Goal: Task Accomplishment & Management: Use online tool/utility

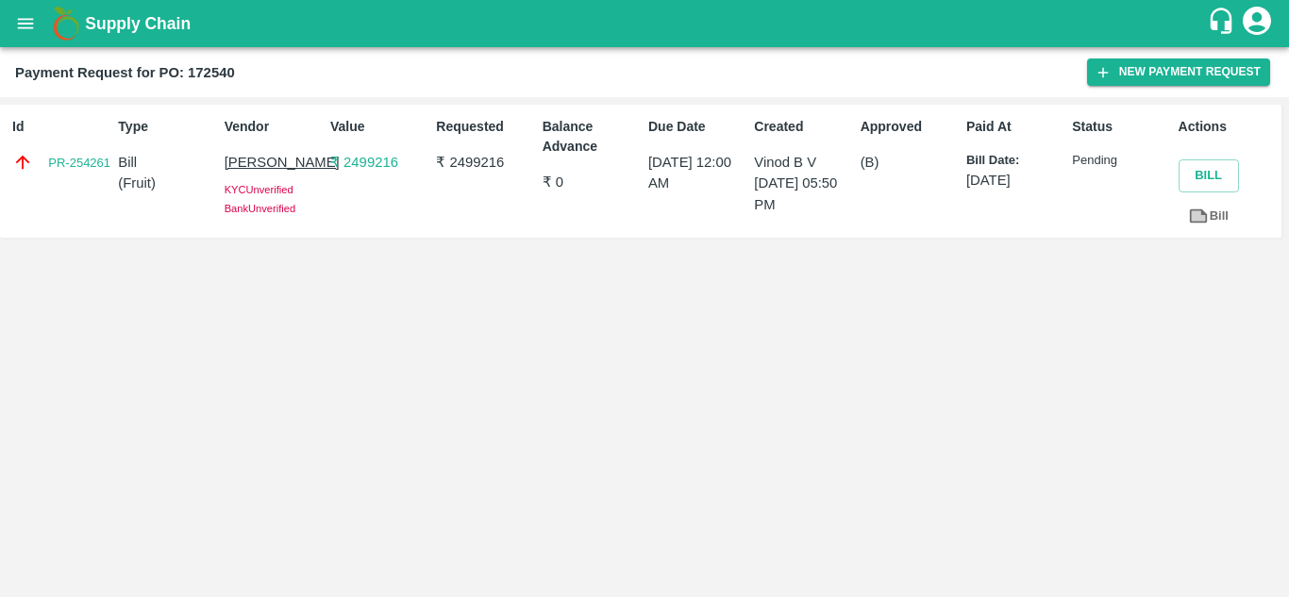
click at [242, 451] on div "Id PR-254261 Type Bill ( Fruit ) Vendor [PERSON_NAME] KYC Unverified Bank Unver…" at bounding box center [644, 347] width 1289 height 500
click at [28, 29] on icon "open drawer" at bounding box center [25, 23] width 21 height 21
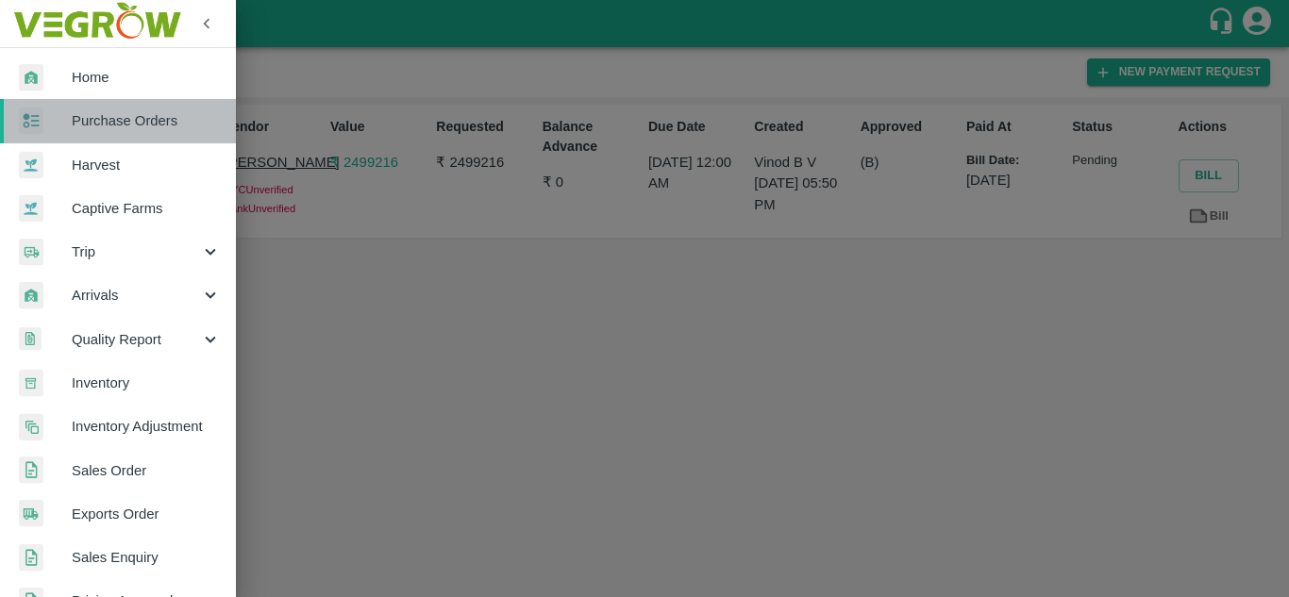
click at [142, 115] on span "Purchase Orders" at bounding box center [146, 120] width 149 height 21
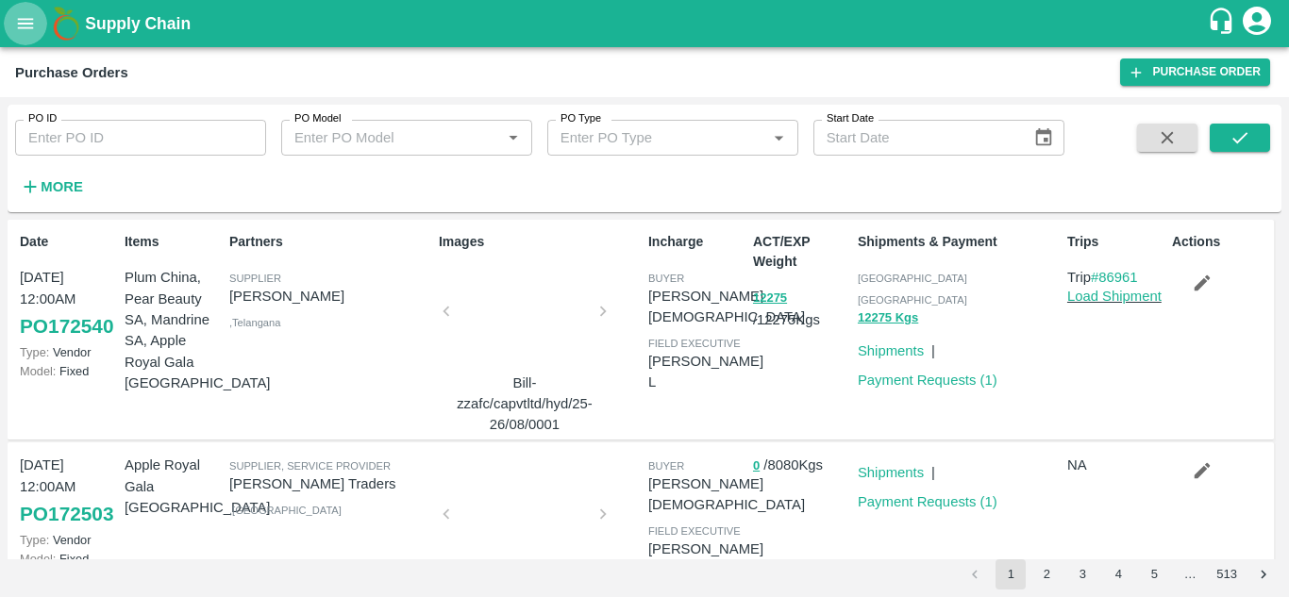
click at [36, 8] on button "open drawer" at bounding box center [25, 23] width 43 height 43
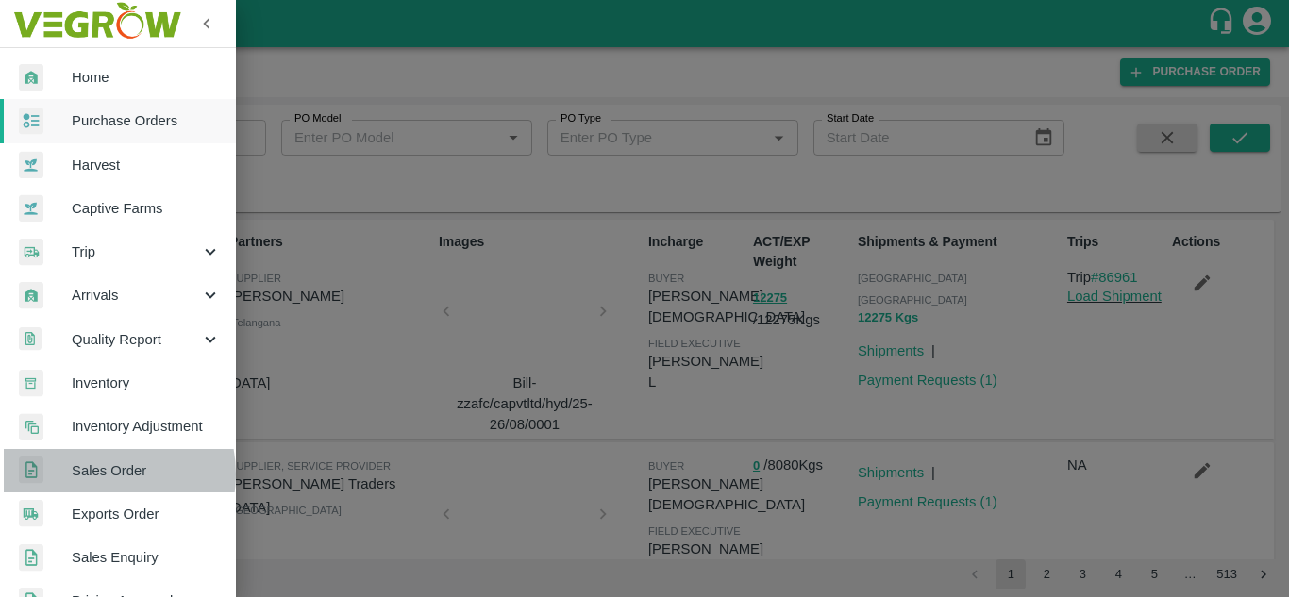
click at [94, 475] on span "Sales Order" at bounding box center [146, 470] width 149 height 21
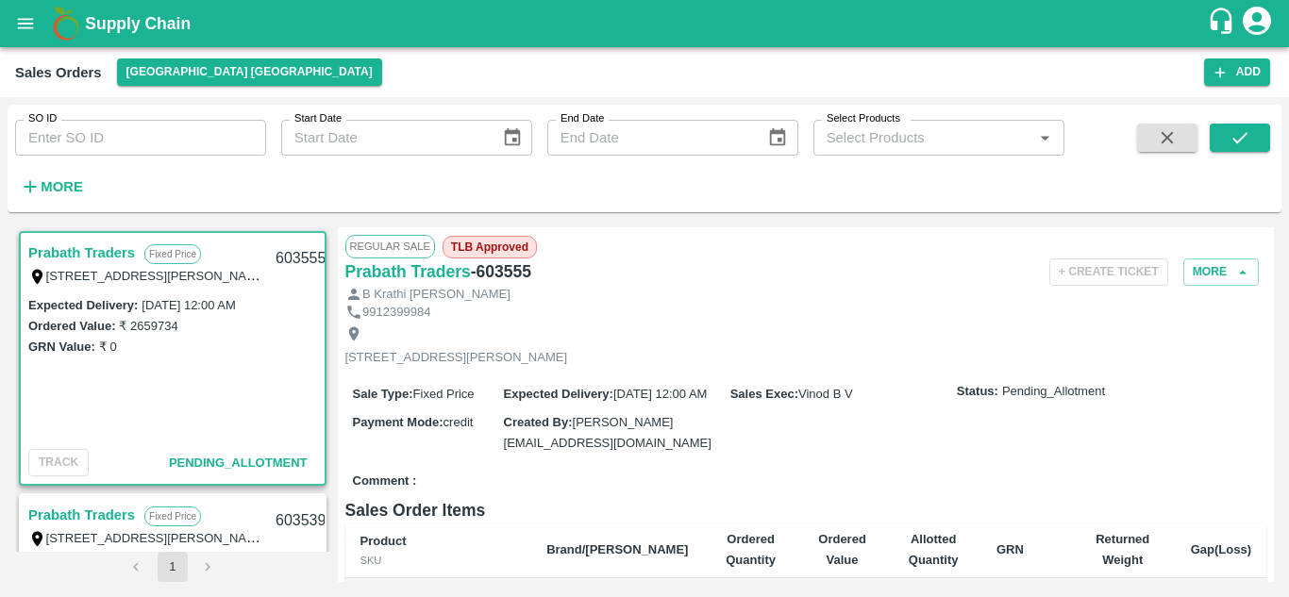
click at [63, 258] on link "Prabath Traders" at bounding box center [81, 253] width 107 height 25
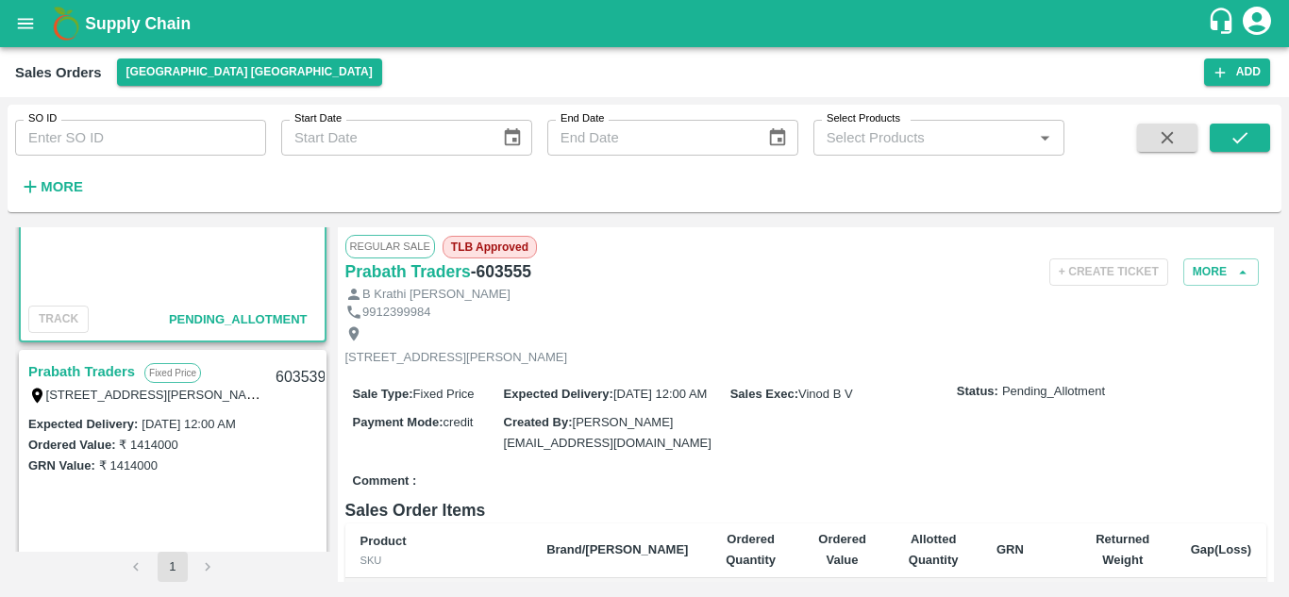
scroll to position [153, 0]
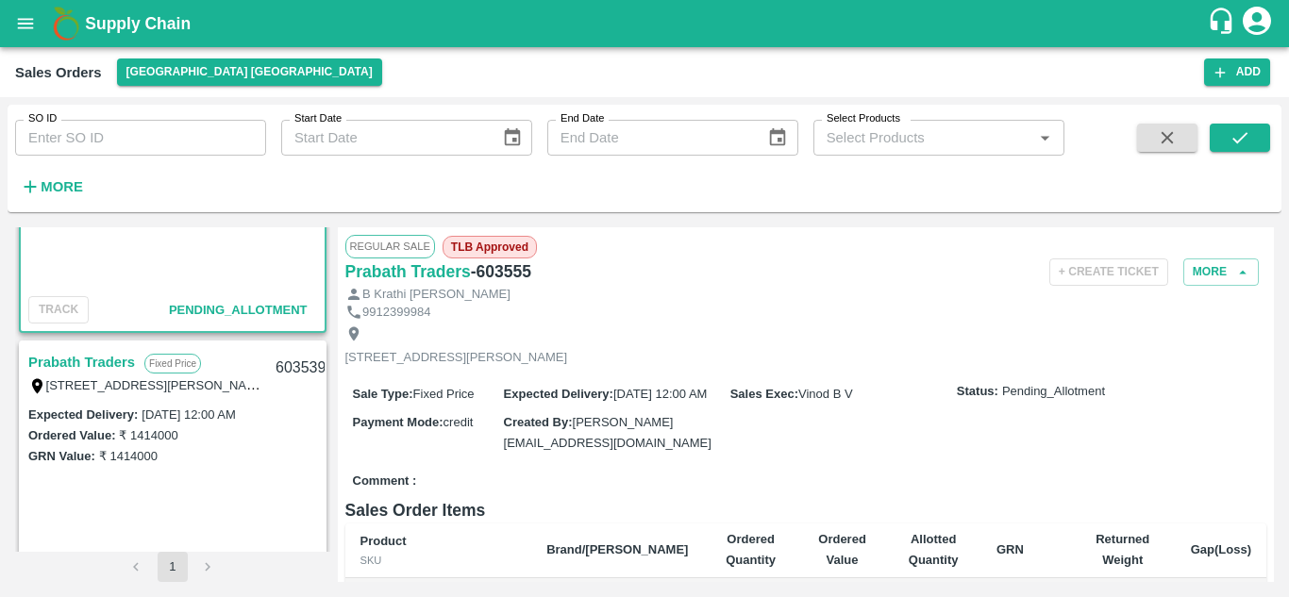
click at [81, 371] on link "Prabath Traders" at bounding box center [81, 362] width 107 height 25
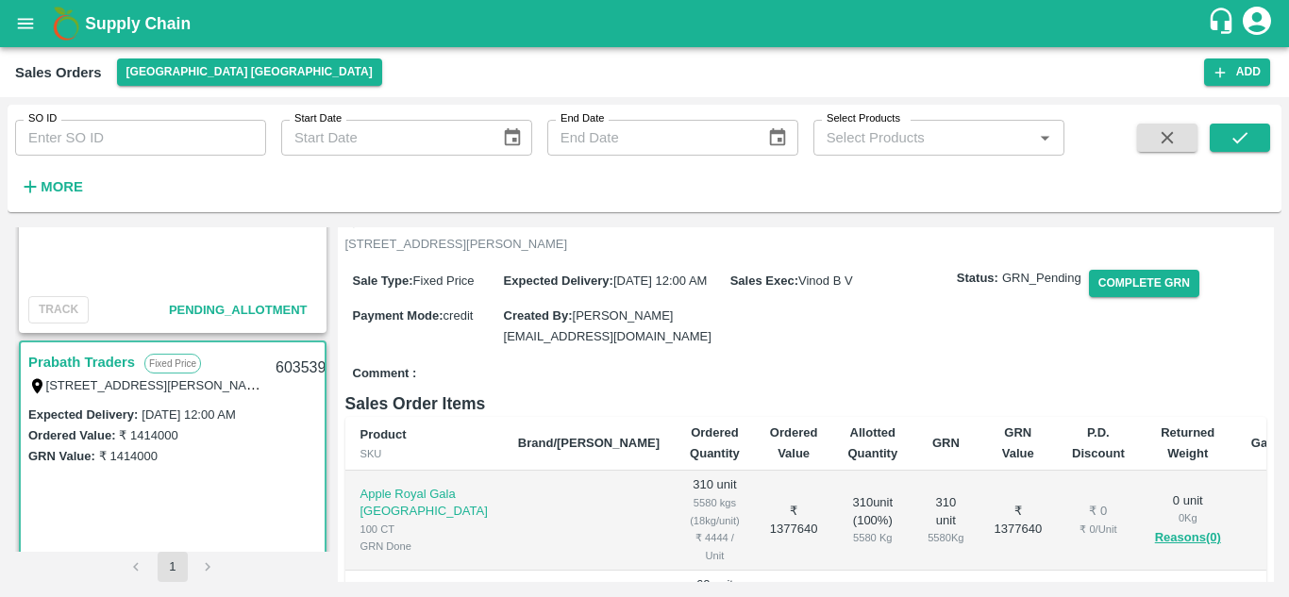
scroll to position [96, 0]
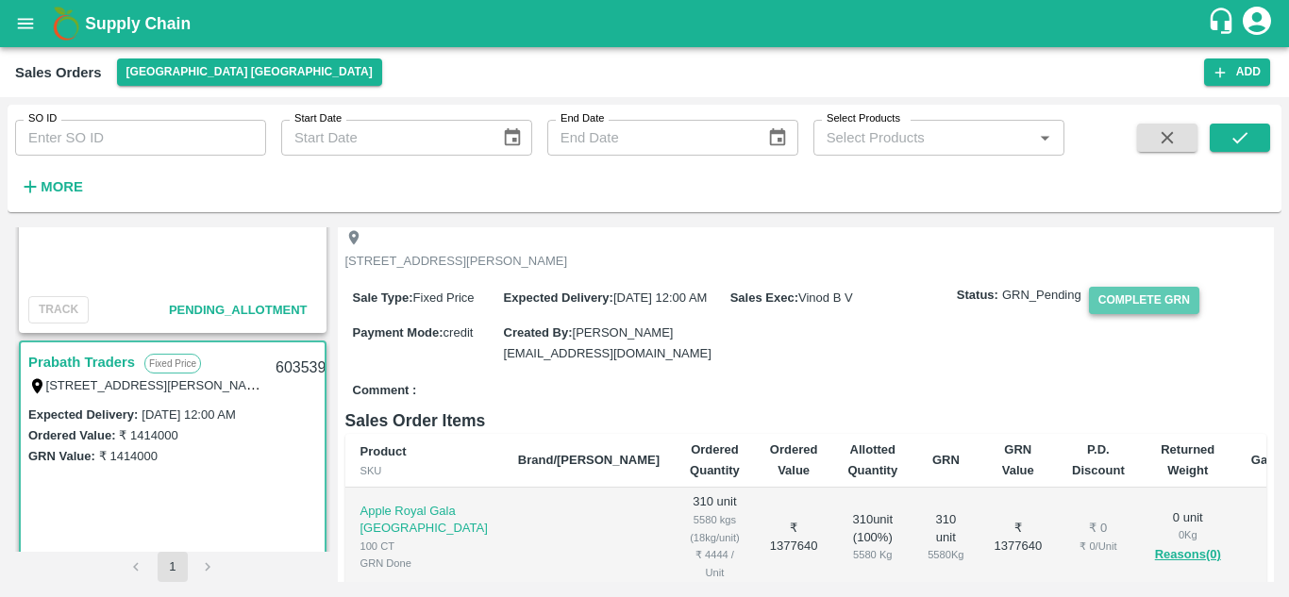
click at [1101, 314] on button "Complete GRN" at bounding box center [1144, 300] width 110 height 27
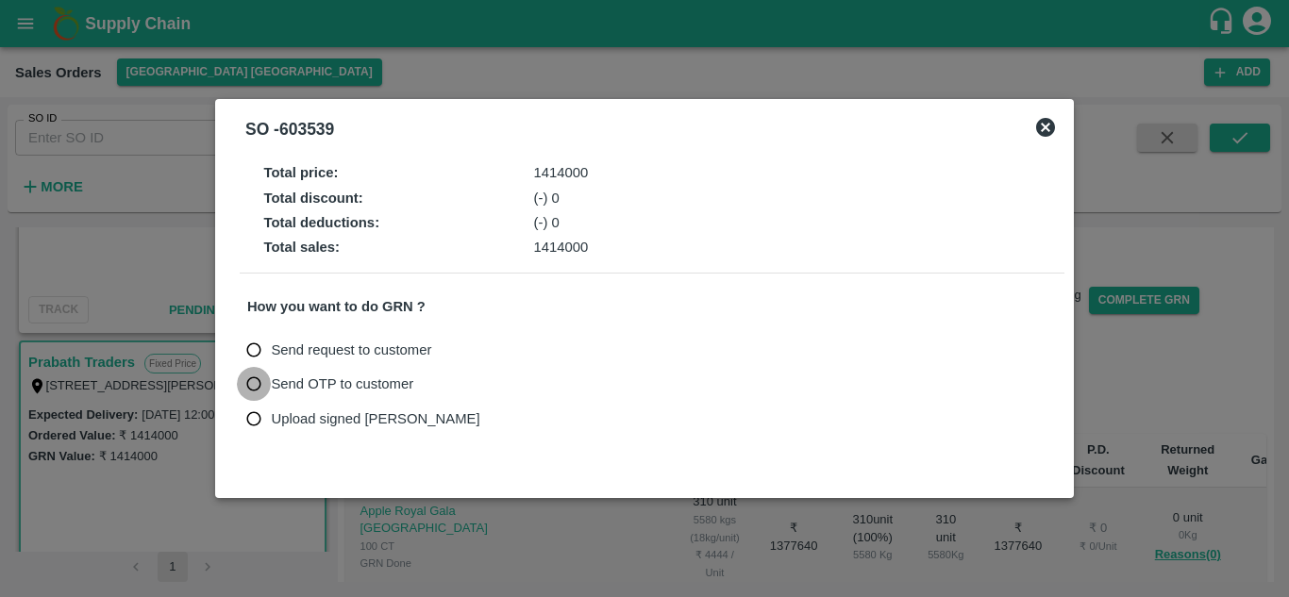
click at [259, 385] on input "Send OTP to customer" at bounding box center [254, 384] width 35 height 35
radio input "true"
click at [497, 378] on button "Send OTP" at bounding box center [466, 384] width 77 height 27
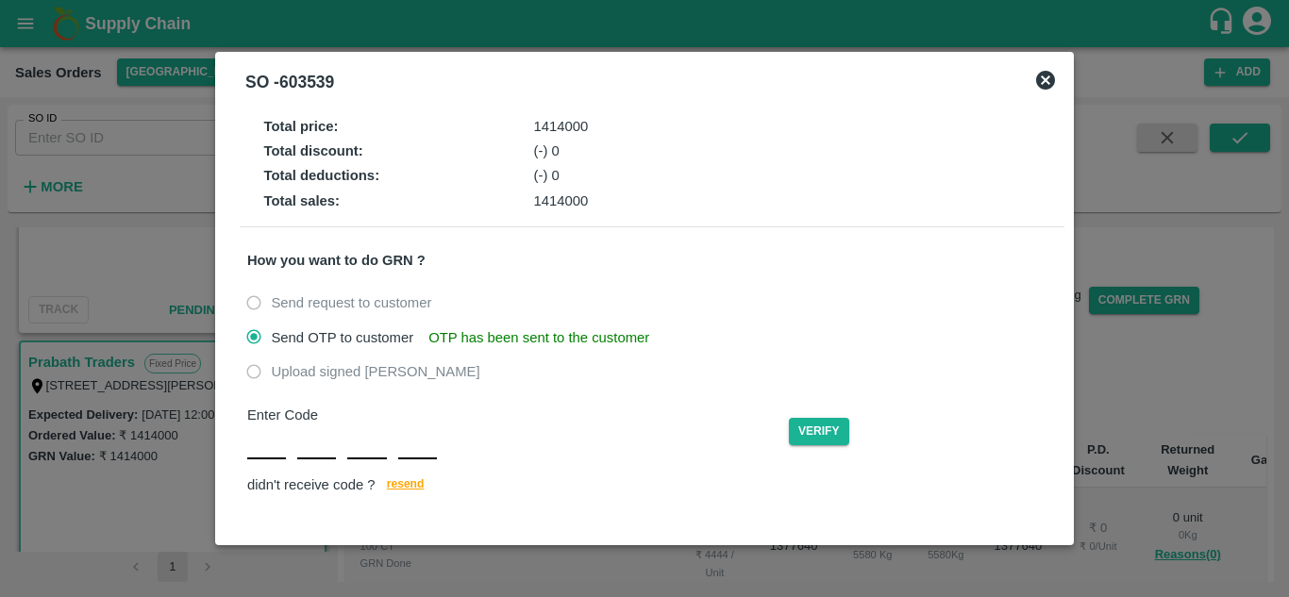
click at [1047, 78] on icon at bounding box center [1045, 80] width 23 height 23
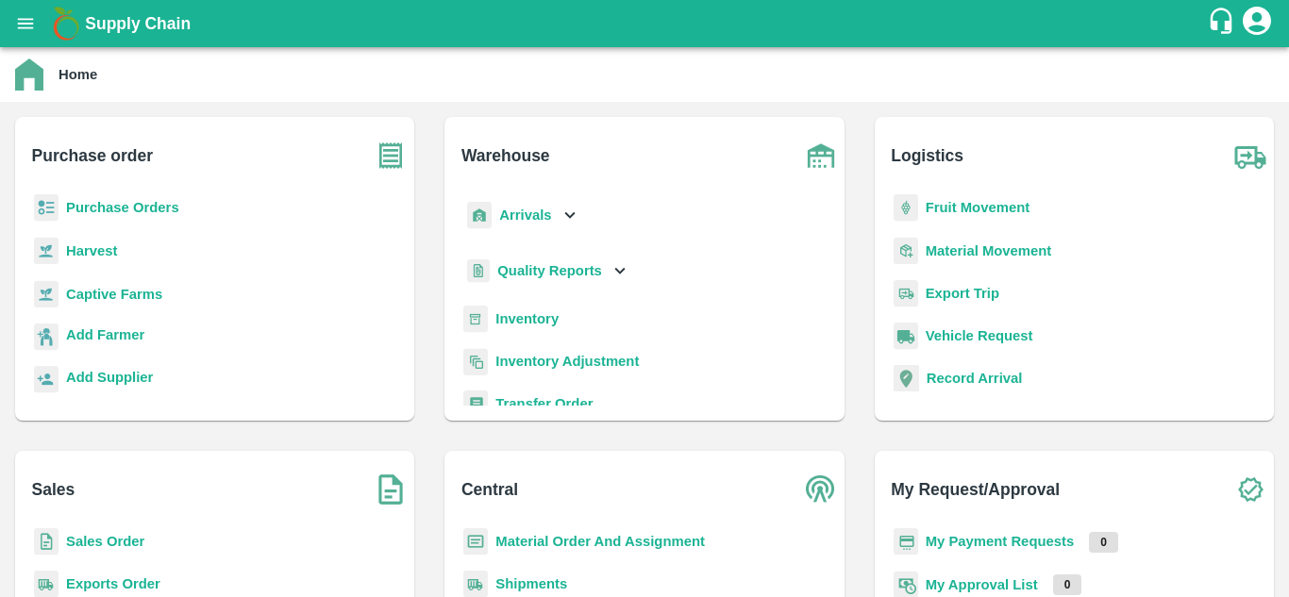
click at [143, 545] on b "Sales Order" at bounding box center [105, 541] width 78 height 15
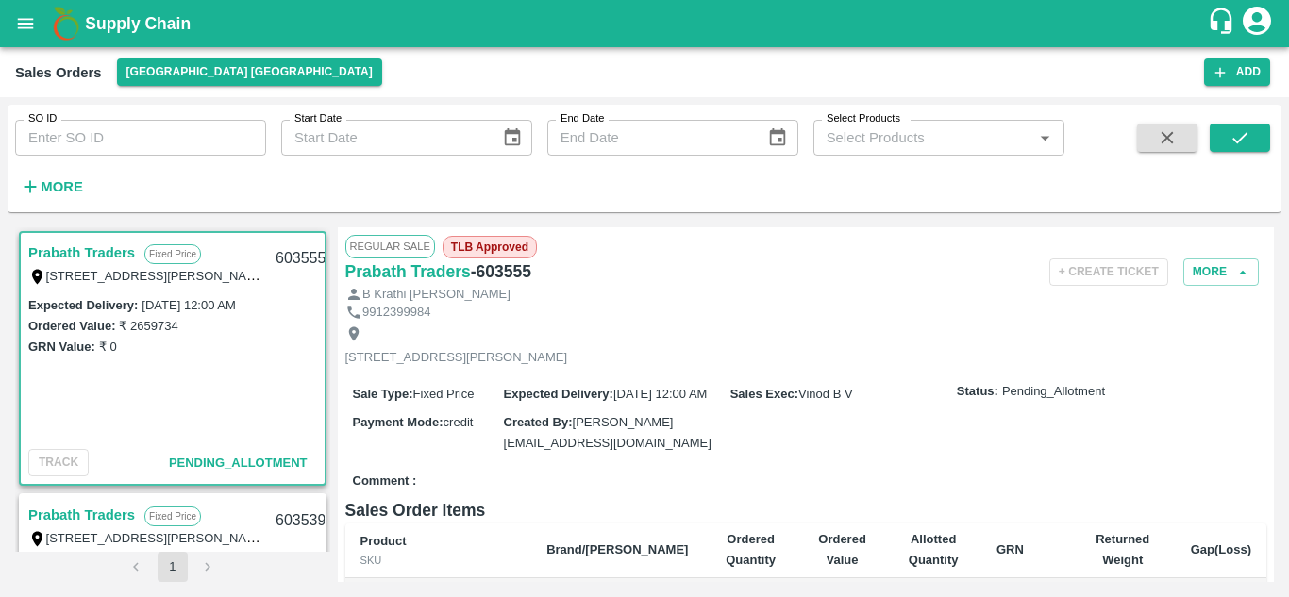
click at [160, 338] on div "GRN Value: ₹ 0" at bounding box center [172, 346] width 289 height 21
click at [225, 464] on span "Pending_Allotment" at bounding box center [238, 463] width 139 height 14
click at [202, 356] on div "GRN Value: ₹ 0" at bounding box center [172, 346] width 289 height 21
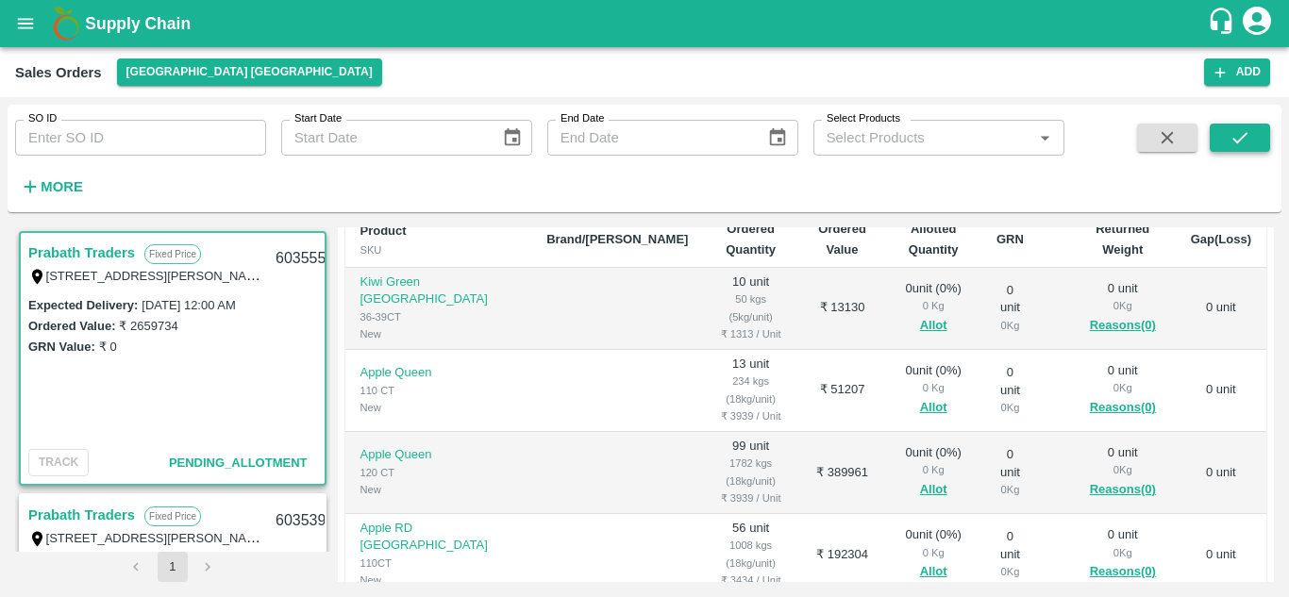
click at [1226, 144] on button "submit" at bounding box center [1240, 138] width 60 height 28
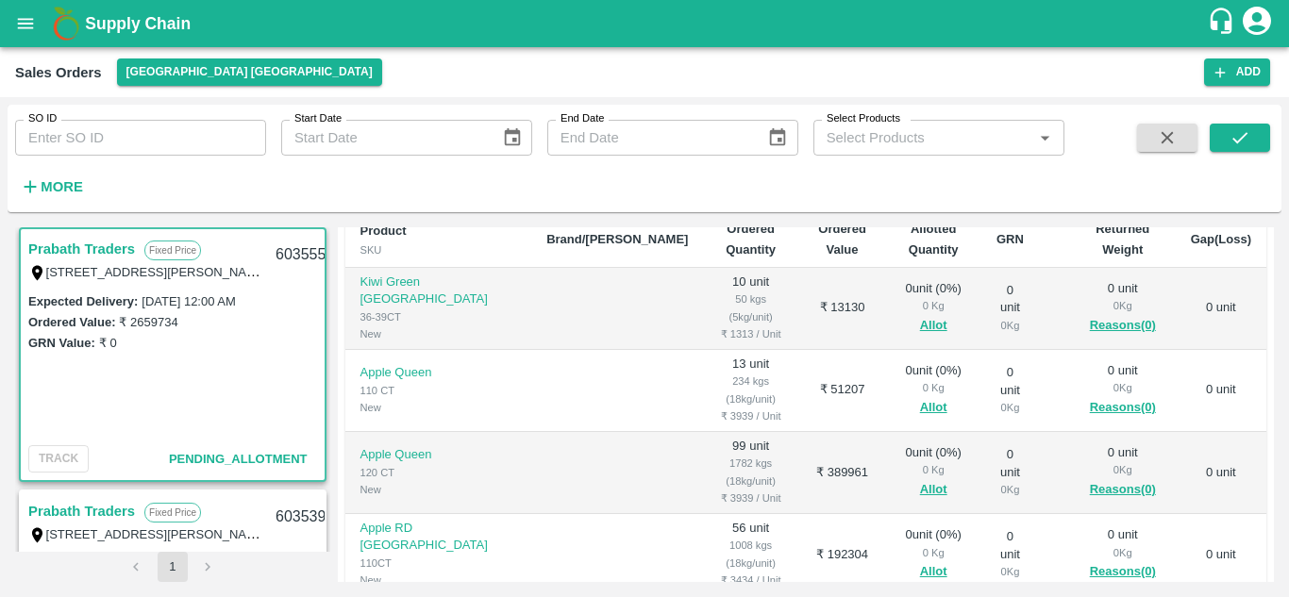
click at [271, 396] on div "Expected Delivery : 29 Aug 2025, 12:00 AM Ordered Value: ₹ 2659734 GRN Value: ₹…" at bounding box center [173, 365] width 304 height 148
click at [176, 245] on p "Fixed Price" at bounding box center [172, 251] width 57 height 20
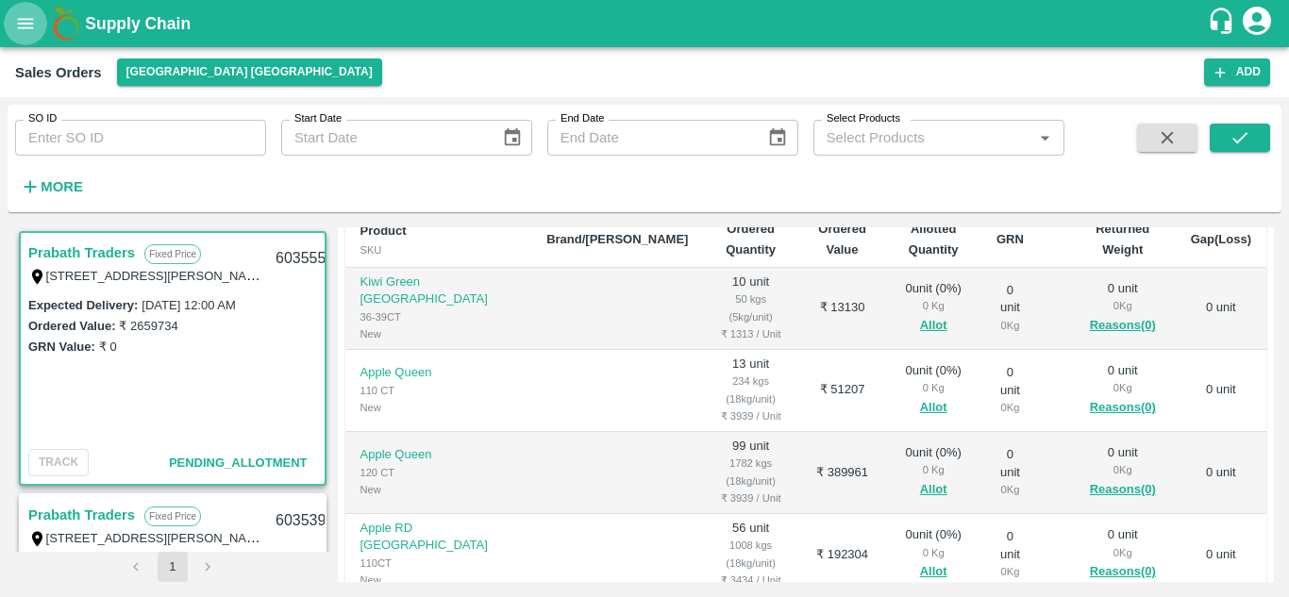
click at [25, 26] on icon "open drawer" at bounding box center [25, 23] width 21 height 21
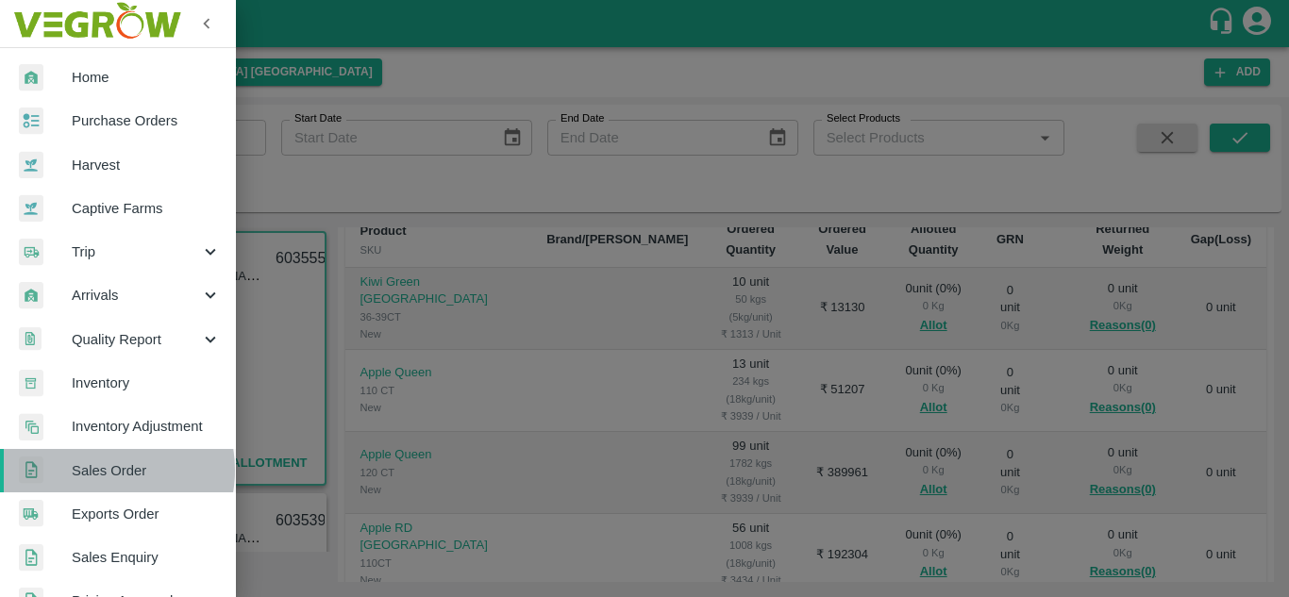
click at [104, 471] on span "Sales Order" at bounding box center [146, 470] width 149 height 21
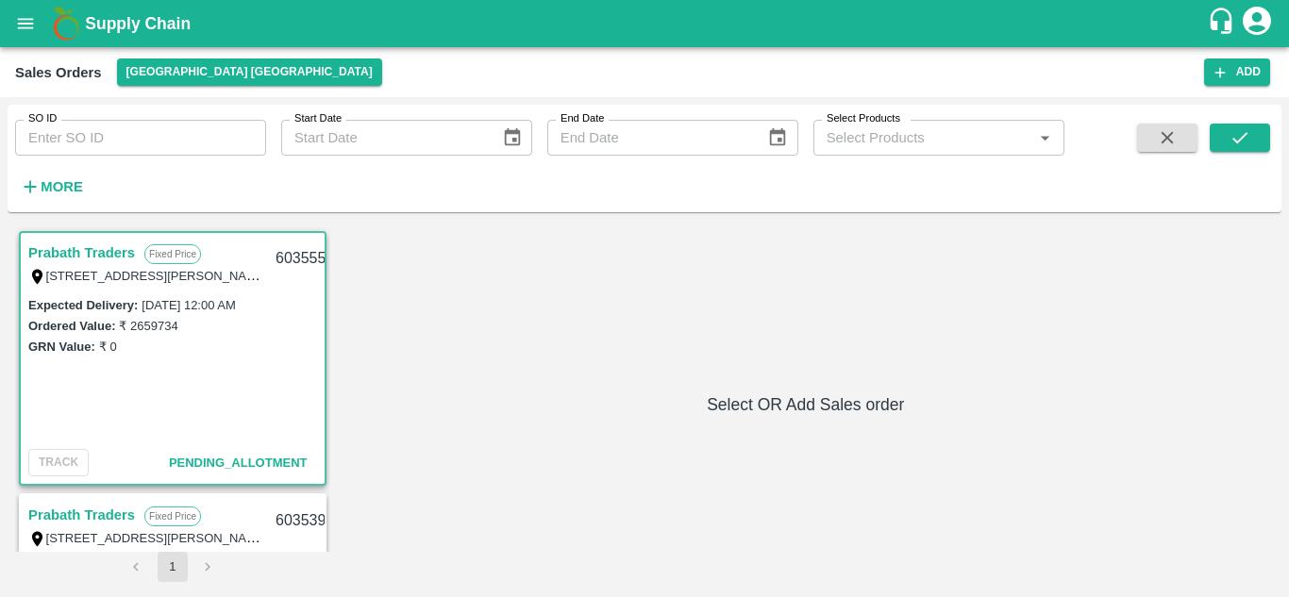
click at [206, 365] on div "Expected Delivery : 29 Aug 2025, 12:00 AM Ordered Value: ₹ 2659734 GRN Value: ₹…" at bounding box center [173, 368] width 304 height 148
click at [278, 464] on span "Pending_Allotment" at bounding box center [238, 463] width 139 height 14
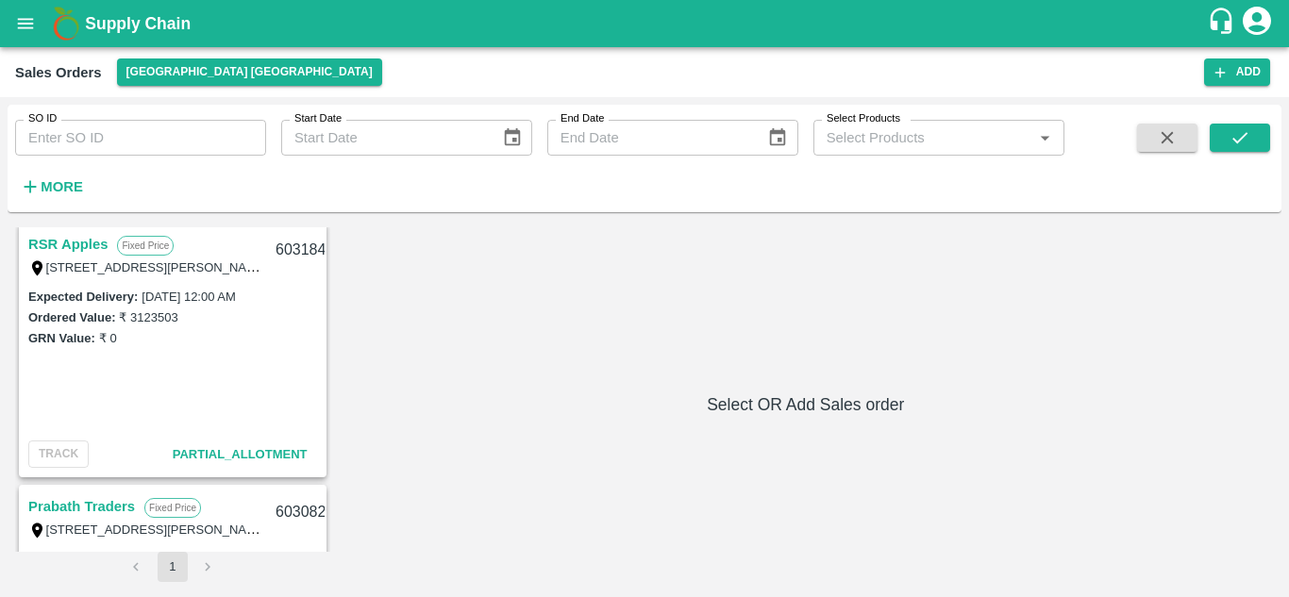
scroll to position [1057, 0]
click at [75, 242] on link "RSR Apples" at bounding box center [67, 245] width 79 height 25
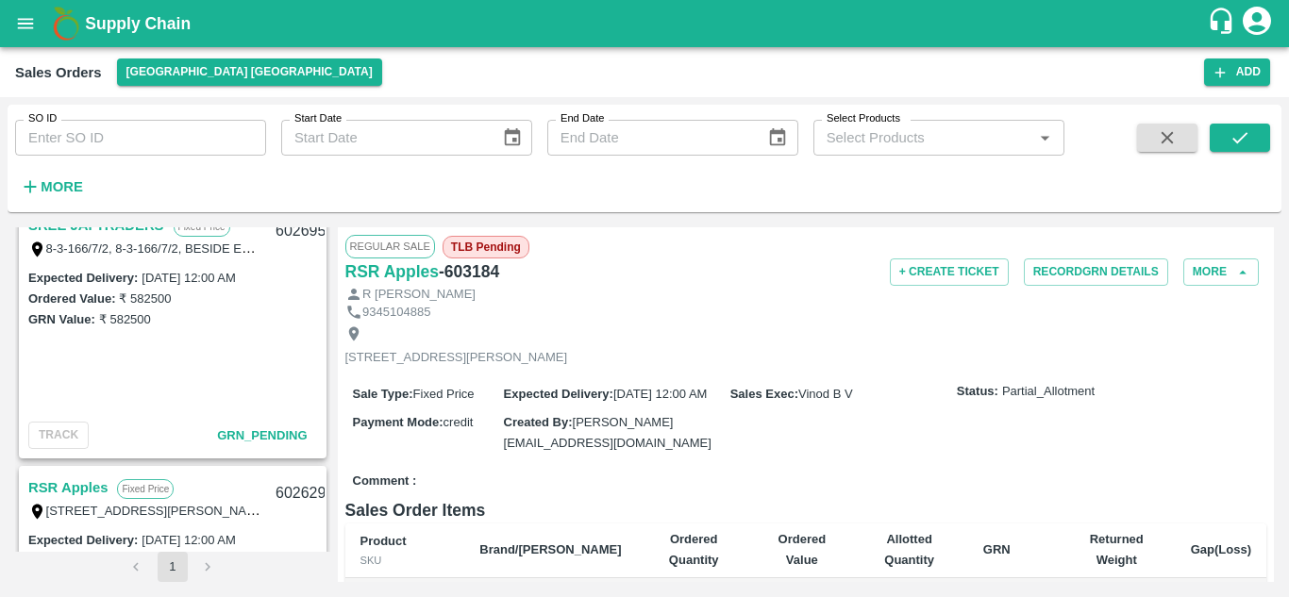
scroll to position [1831, 0]
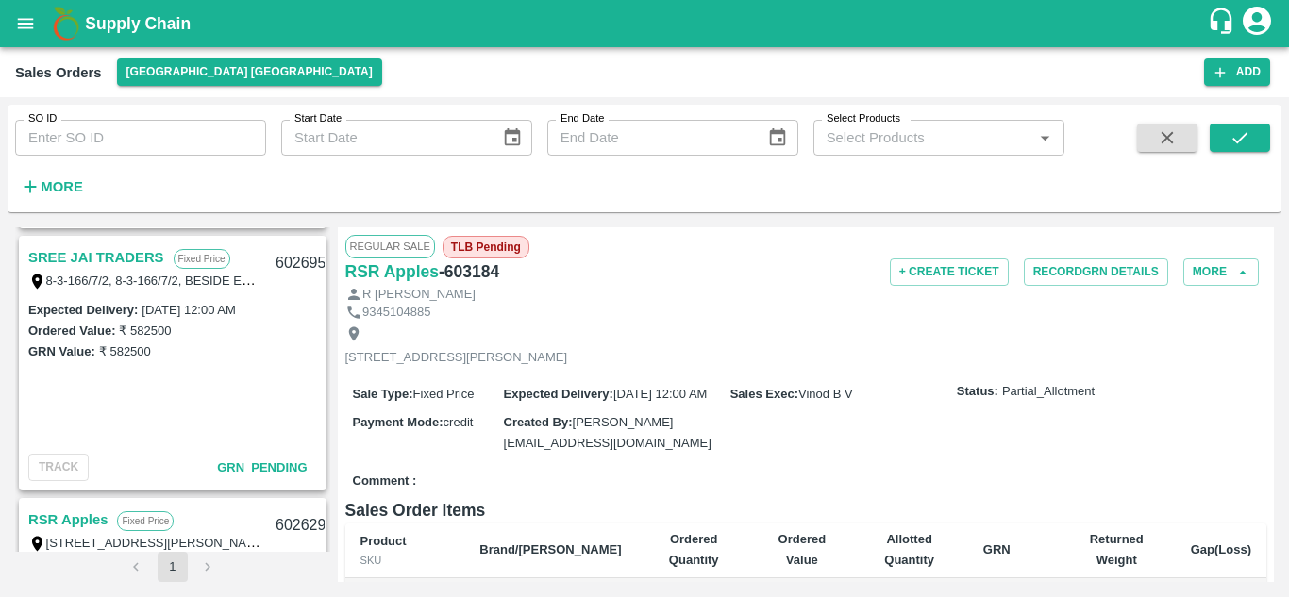
click at [121, 257] on link "SREE JAI TRADERS" at bounding box center [96, 257] width 136 height 25
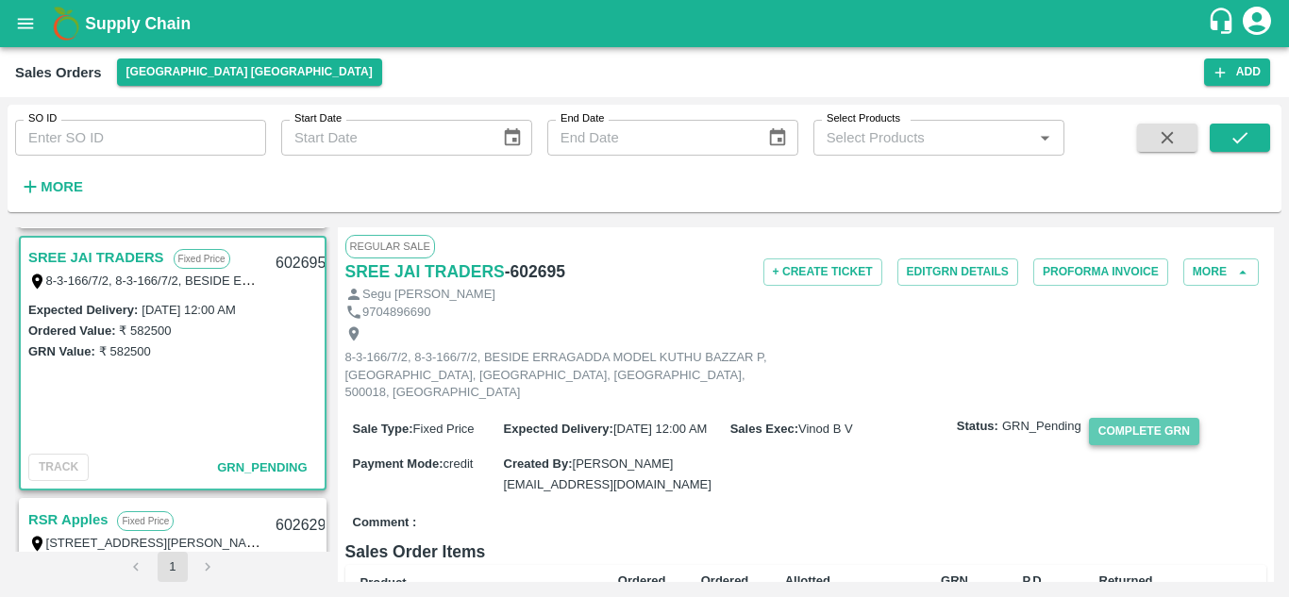
click at [1141, 418] on button "Complete GRN" at bounding box center [1144, 431] width 110 height 27
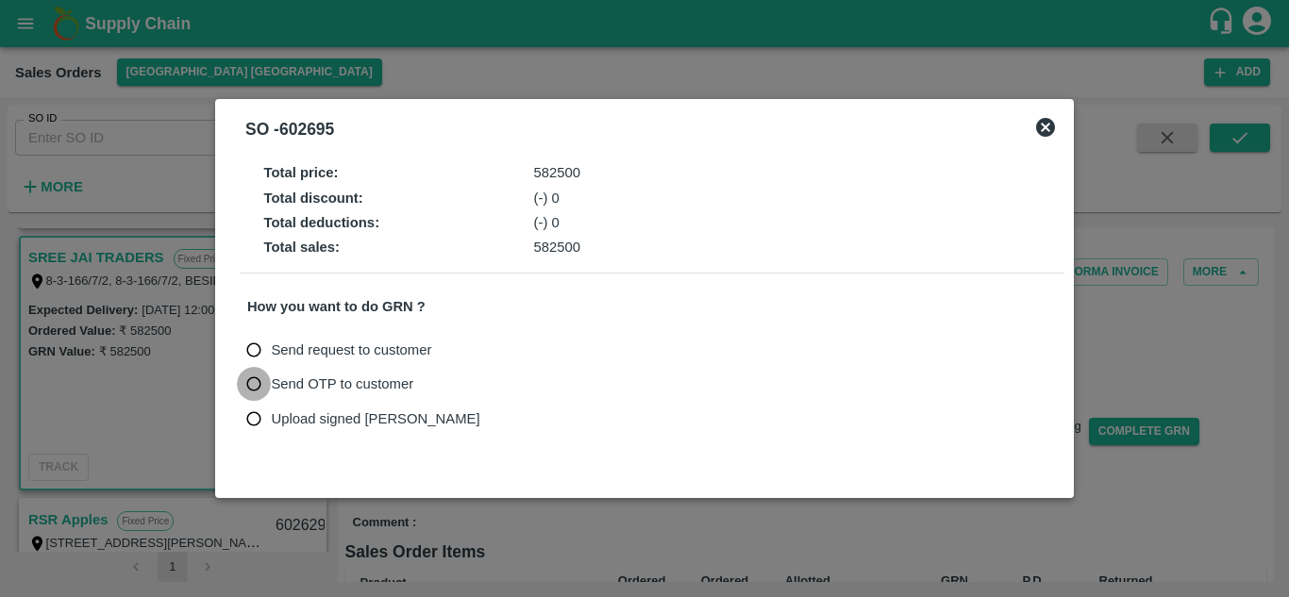
click at [256, 382] on input "Send OTP to customer" at bounding box center [254, 384] width 35 height 35
radio input "true"
click at [468, 385] on button "Send OTP" at bounding box center [466, 384] width 77 height 27
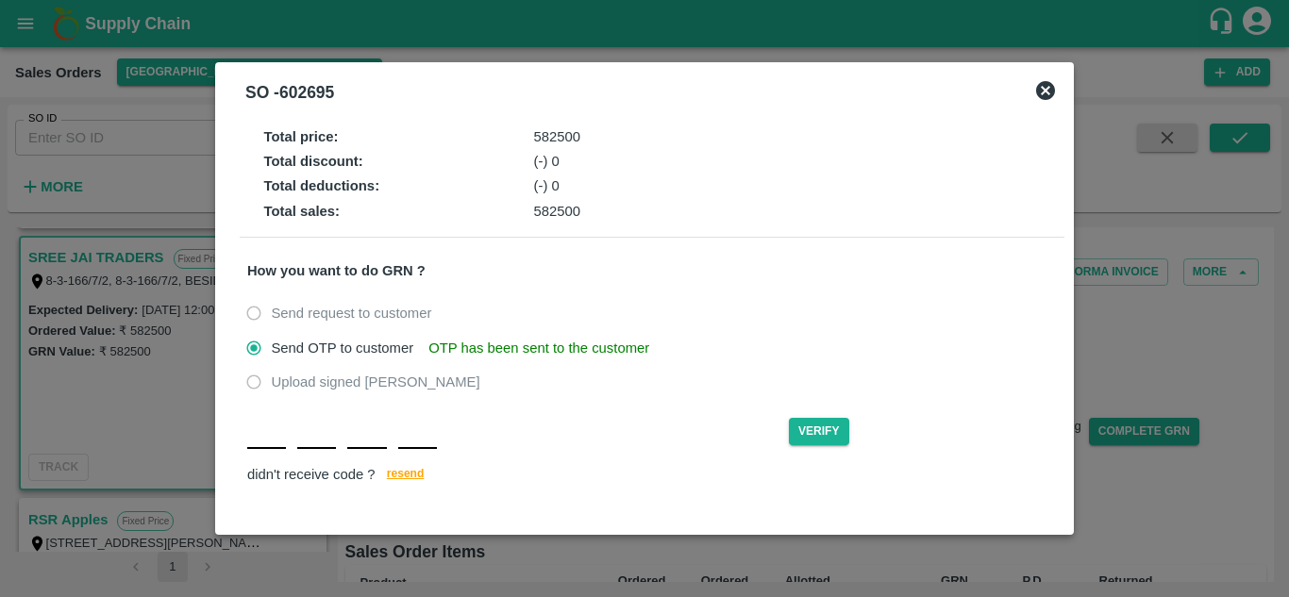
click at [266, 443] on input "text" at bounding box center [266, 432] width 39 height 34
type input "m"
type input "n"
type input "f"
type input "x"
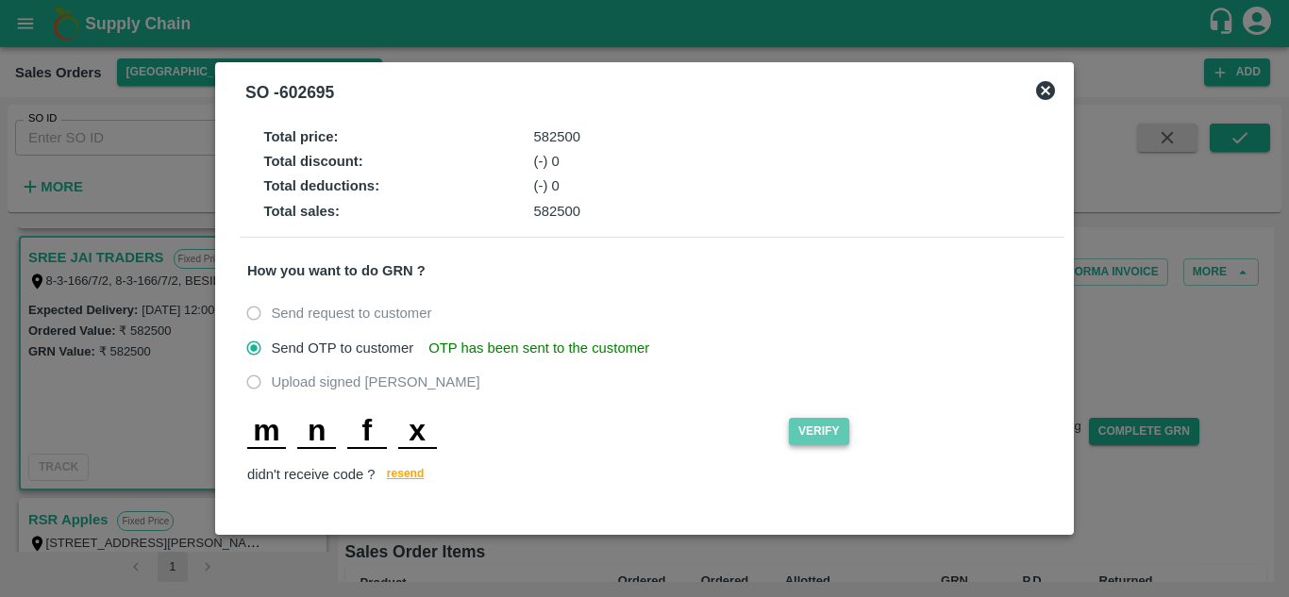
click at [817, 438] on button "Verify" at bounding box center [819, 431] width 60 height 27
drag, startPoint x: 409, startPoint y: 476, endPoint x: 426, endPoint y: 434, distance: 45.2
click at [426, 434] on div "m n f x Verify didn't receive code ? resend" at bounding box center [652, 451] width 810 height 73
click at [426, 424] on input "x" at bounding box center [417, 432] width 39 height 34
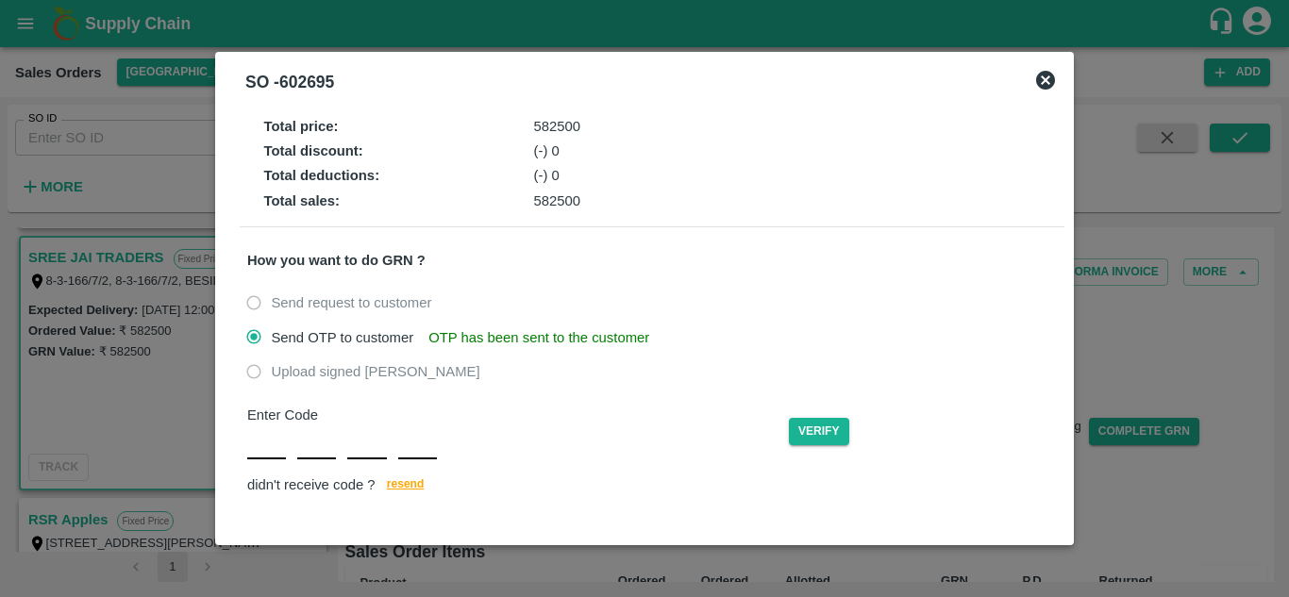
type input "M"
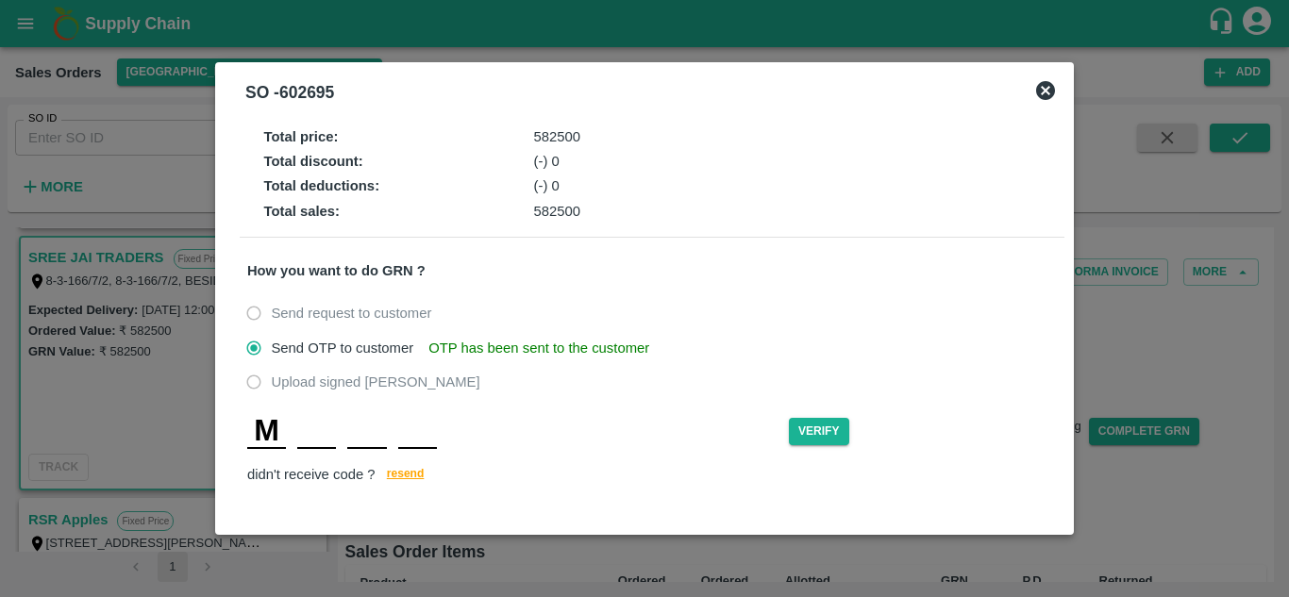
type input "N"
type input "F"
type input "X"
click at [834, 433] on button "Verify" at bounding box center [819, 431] width 60 height 27
click at [442, 426] on div "M N F X" at bounding box center [518, 432] width 542 height 34
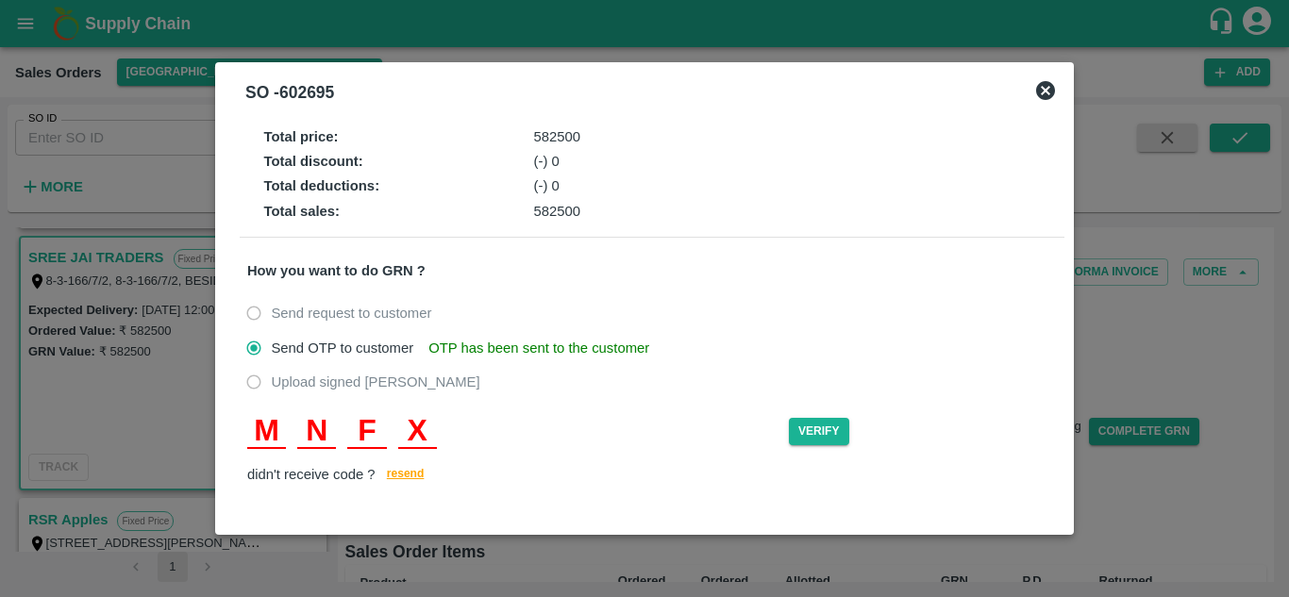
click at [1046, 90] on icon at bounding box center [1045, 90] width 23 height 23
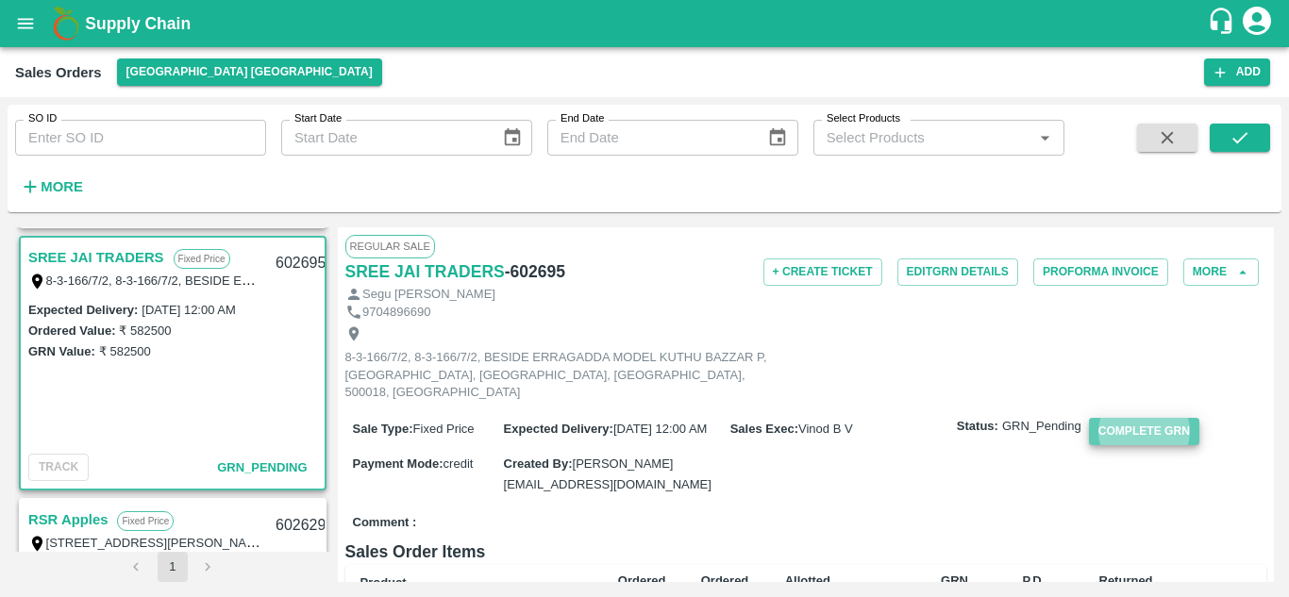
click at [1140, 420] on button "Complete GRN" at bounding box center [1144, 431] width 110 height 27
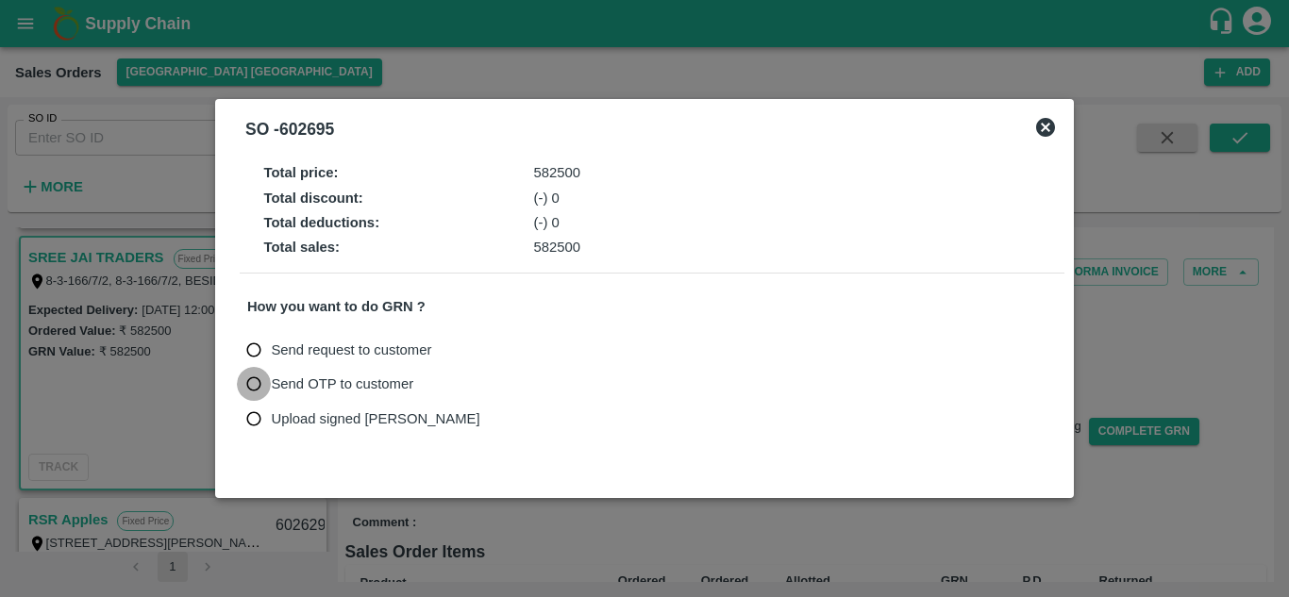
click at [248, 387] on input "Send OTP to customer" at bounding box center [254, 384] width 35 height 35
radio input "true"
click at [457, 383] on button "Send OTP" at bounding box center [466, 384] width 77 height 27
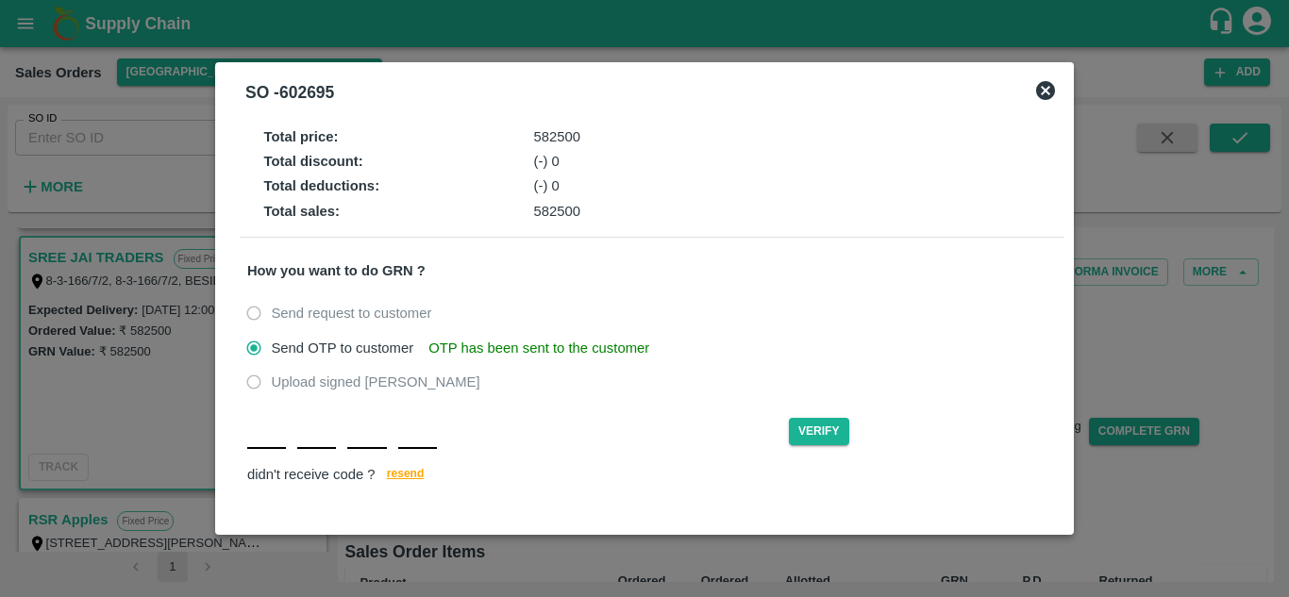
click at [264, 445] on input "text" at bounding box center [266, 432] width 39 height 34
type input "F"
type input "S"
type input "R"
type input "Y"
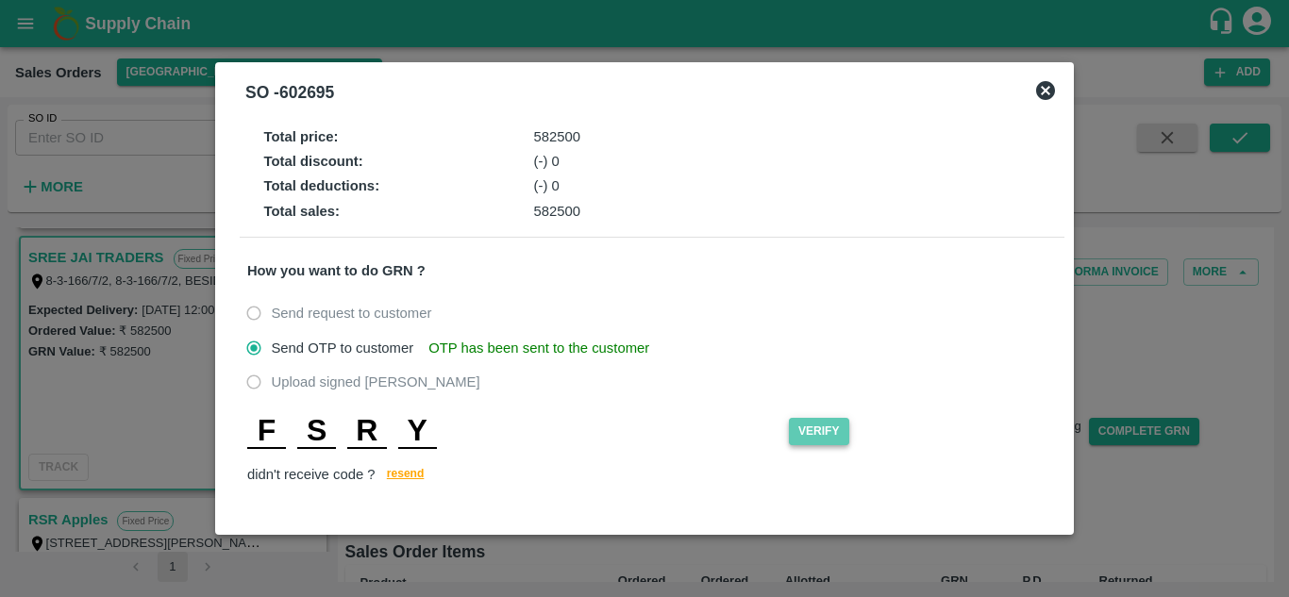
click at [832, 432] on button "Verify" at bounding box center [819, 431] width 60 height 27
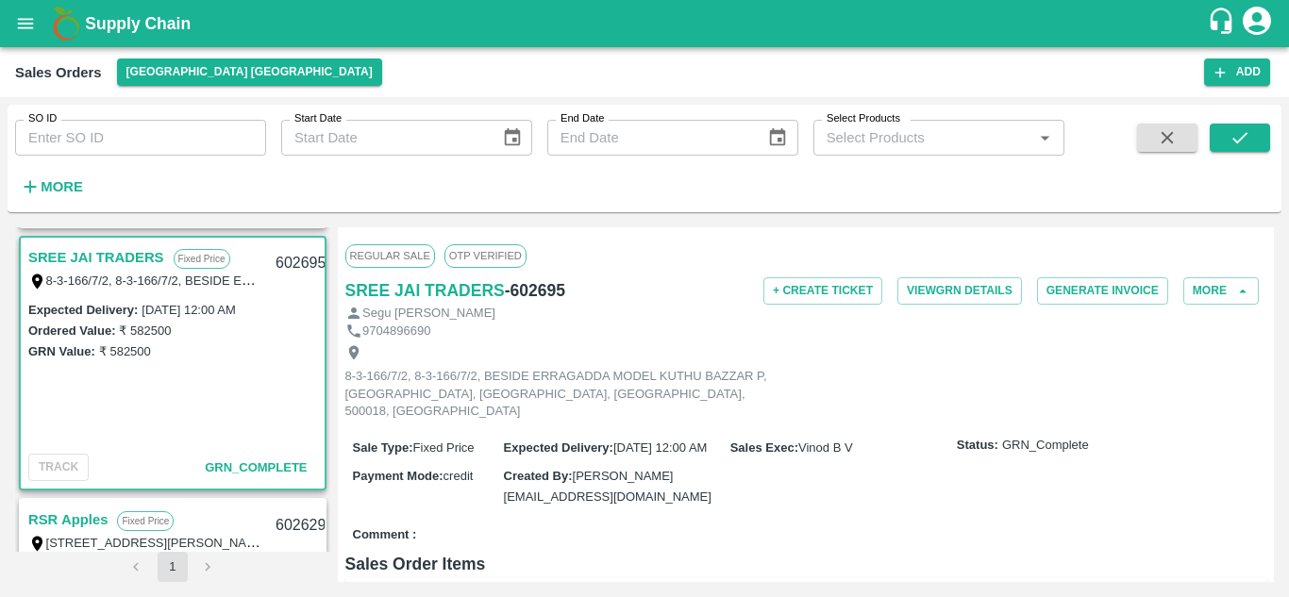
click at [330, 480] on div "Prabath Traders Fixed Price Plot No: 131,, Sadasiva heavens, Peddamberpet, Abdu…" at bounding box center [644, 404] width 1259 height 355
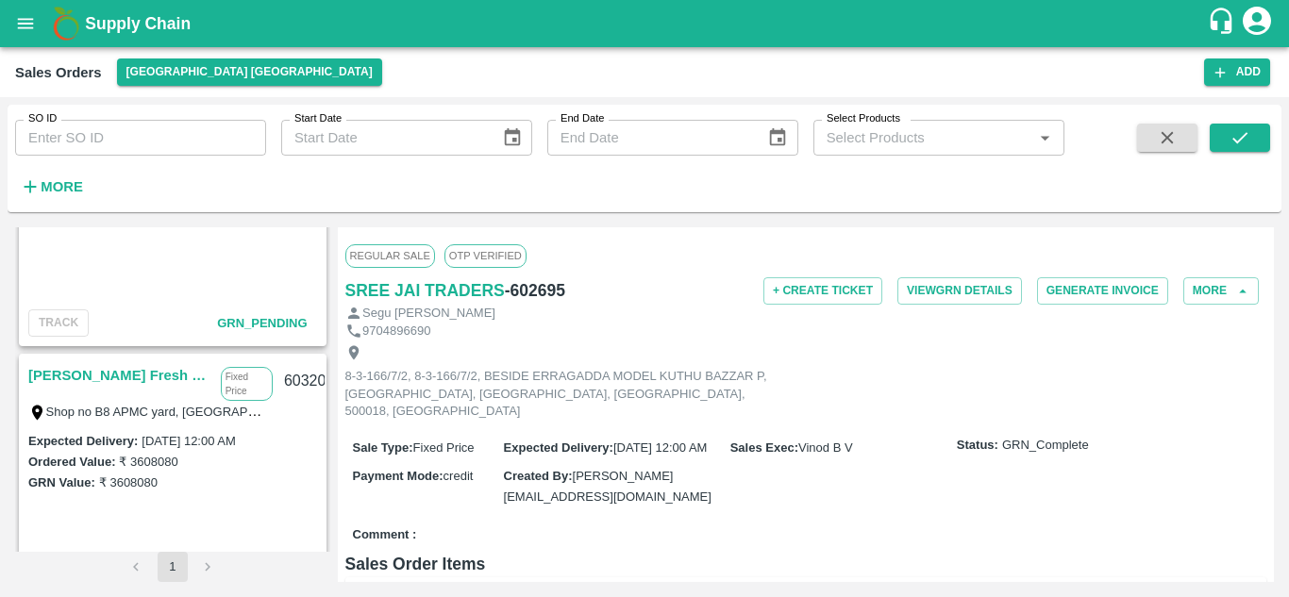
scroll to position [475, 0]
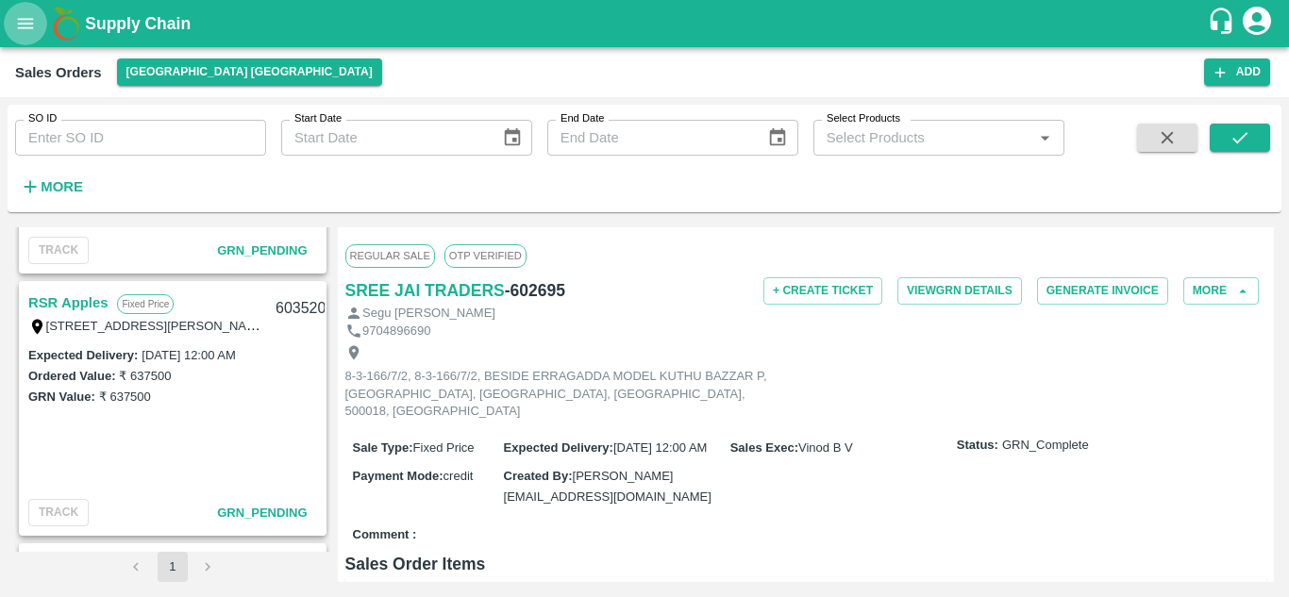
click at [25, 28] on icon "open drawer" at bounding box center [26, 23] width 16 height 10
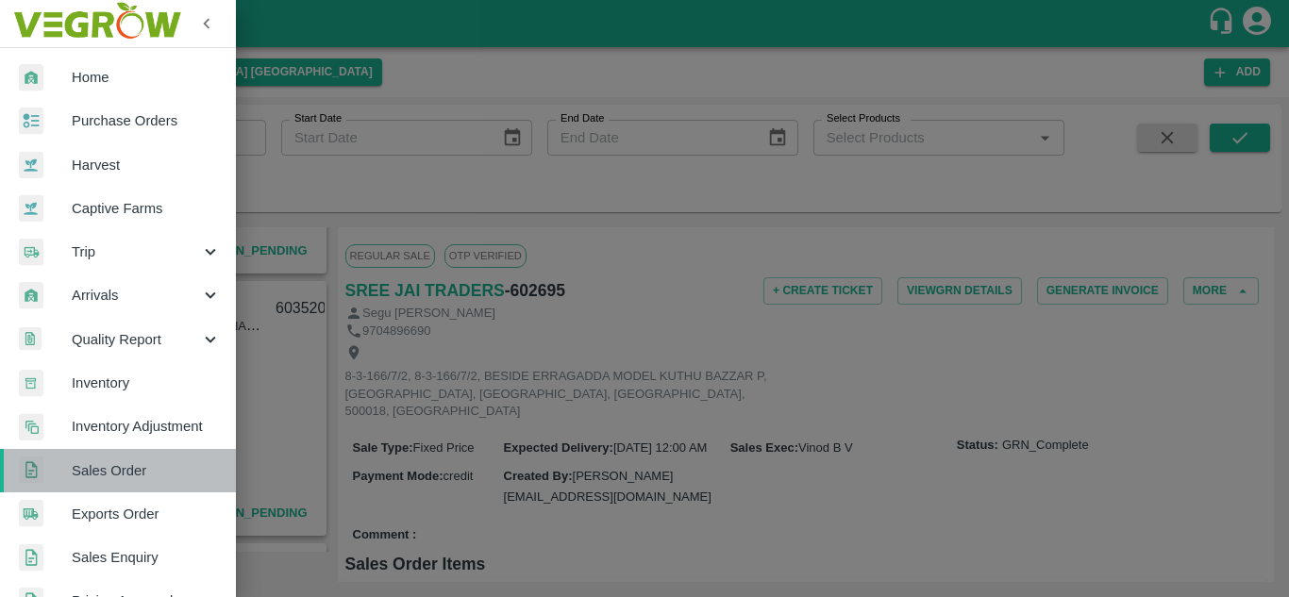
click at [126, 469] on span "Sales Order" at bounding box center [146, 470] width 149 height 21
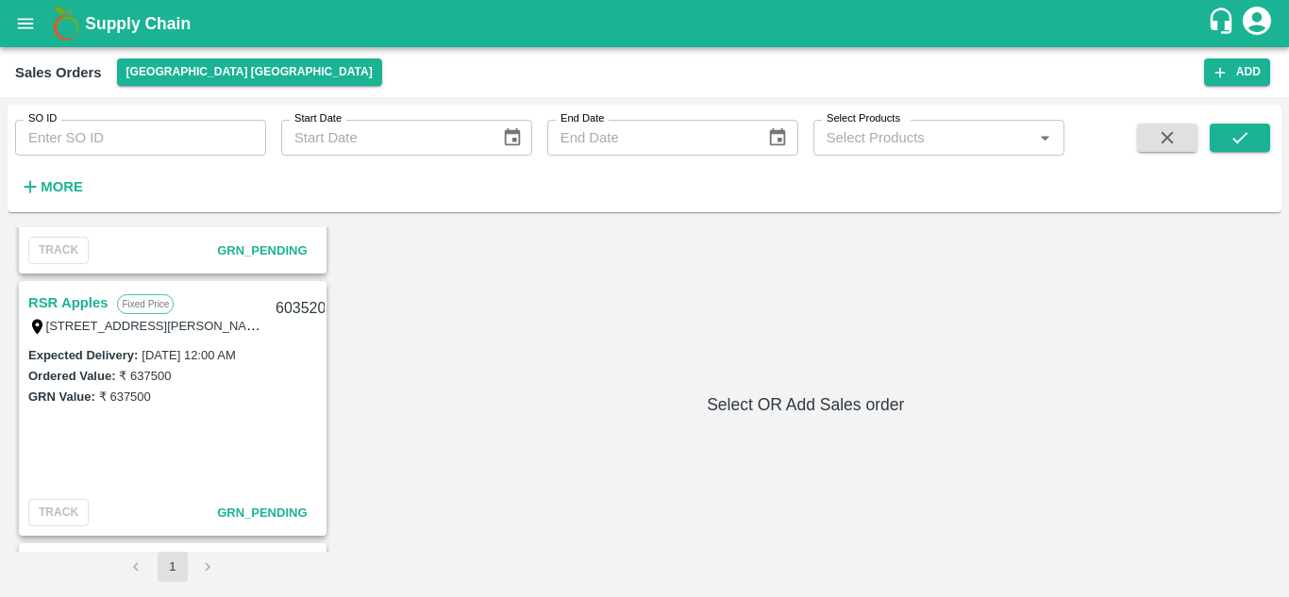
click at [25, 20] on icon "open drawer" at bounding box center [26, 23] width 16 height 10
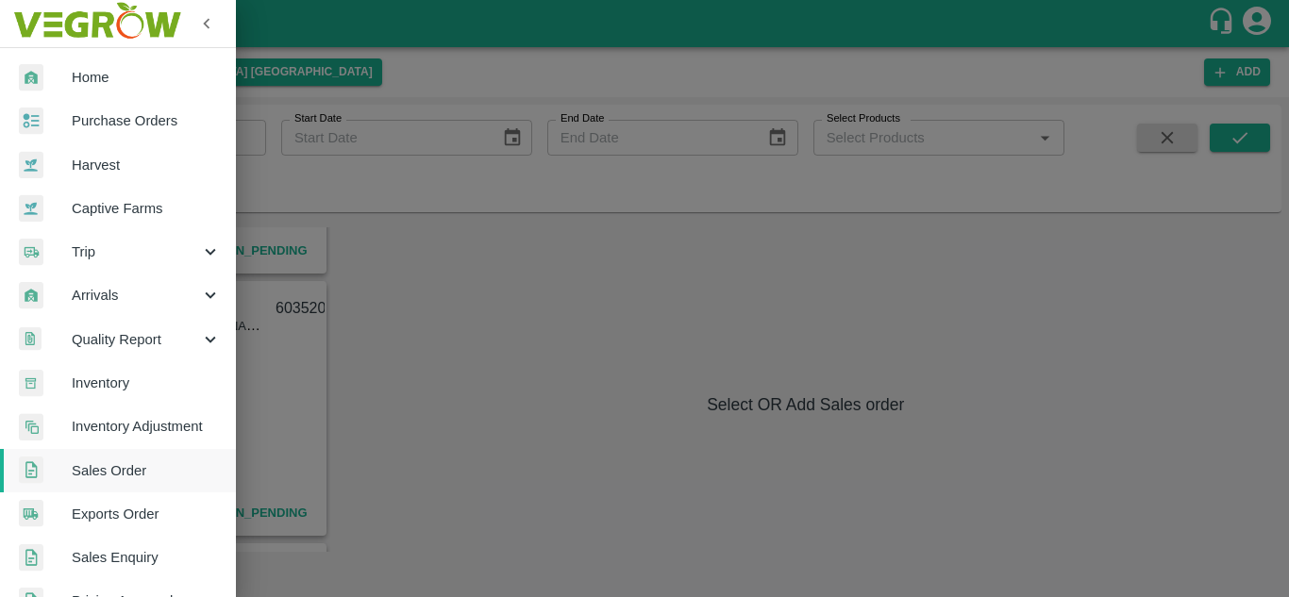
click at [632, 429] on div at bounding box center [644, 298] width 1289 height 597
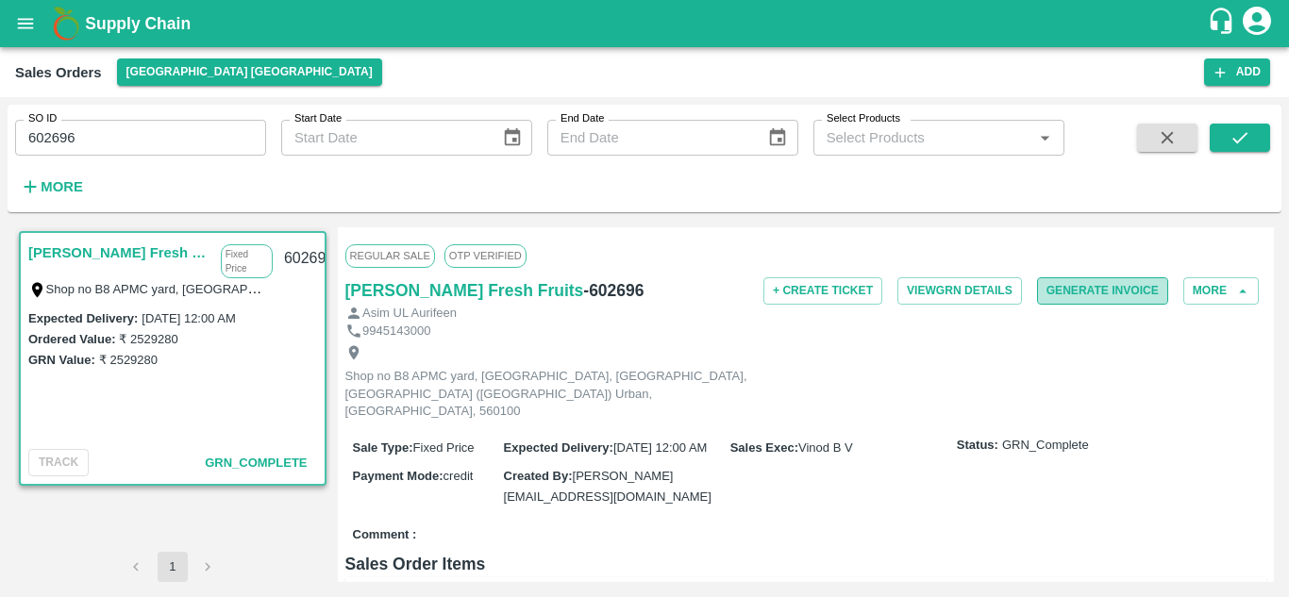
click at [1136, 289] on button "Generate Invoice" at bounding box center [1102, 290] width 131 height 27
click at [1100, 291] on button "Generate Invoice" at bounding box center [1102, 290] width 131 height 27
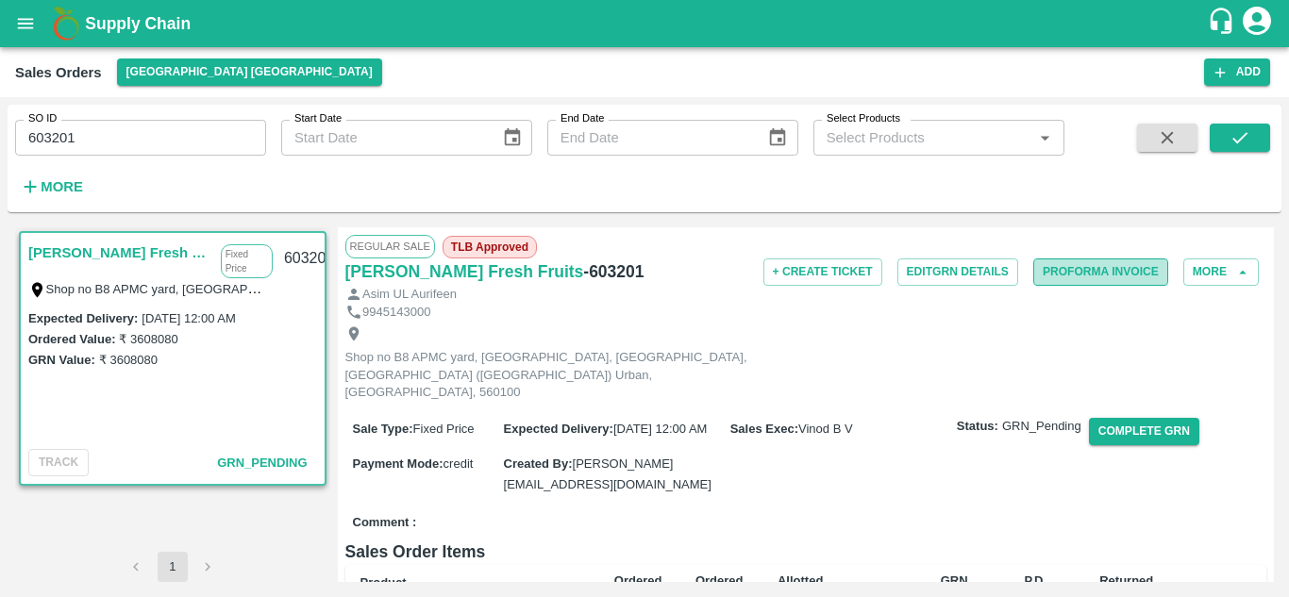
click at [1057, 274] on button "Proforma Invoice" at bounding box center [1100, 272] width 135 height 27
